Goal: Navigation & Orientation: Find specific page/section

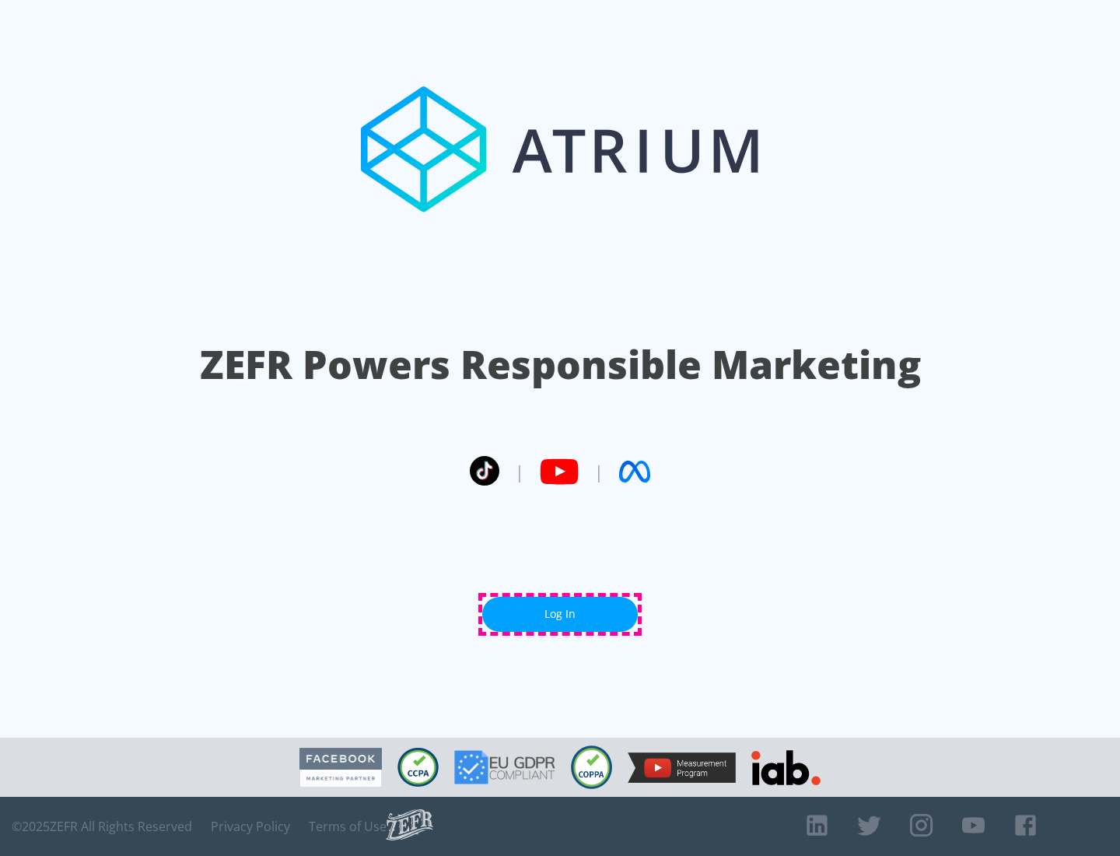
click at [560, 614] on link "Log In" at bounding box center [560, 614] width 156 height 35
